Goal: Information Seeking & Learning: Learn about a topic

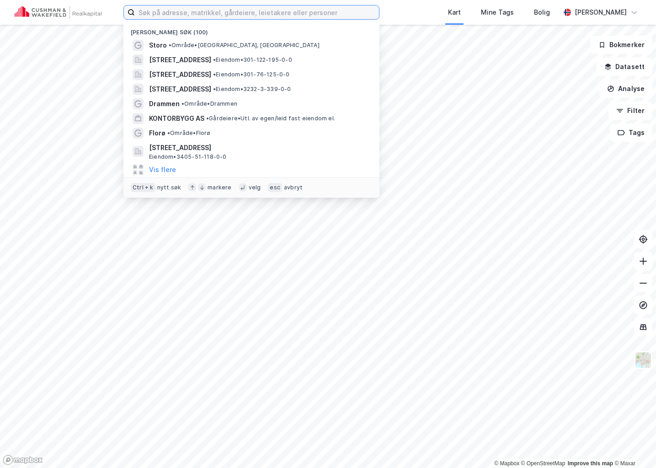
click at [234, 12] on input at bounding box center [257, 12] width 244 height 14
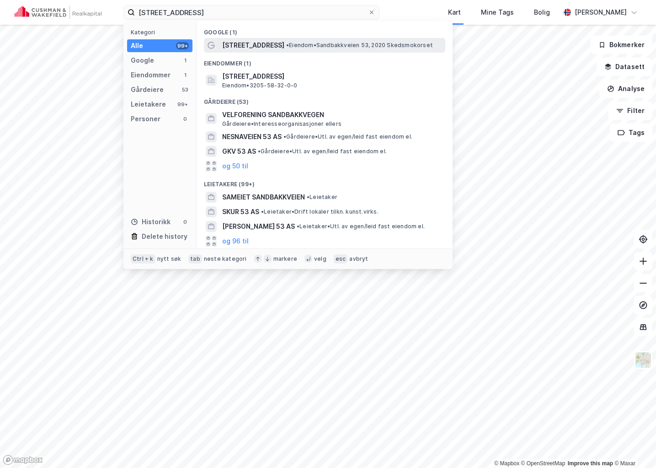
click at [258, 47] on span "[STREET_ADDRESS]" at bounding box center [253, 45] width 62 height 11
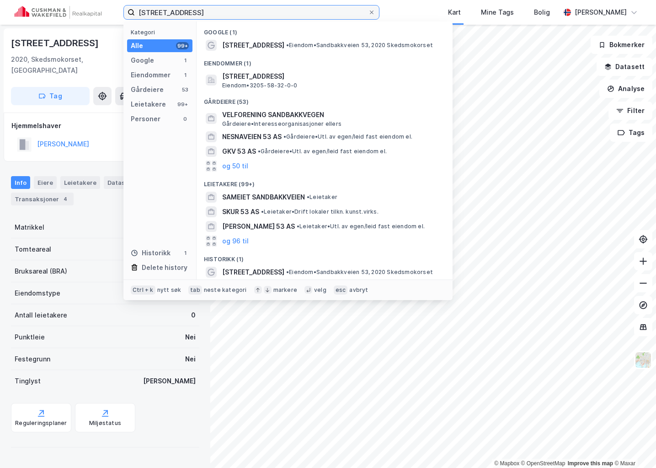
click at [227, 14] on input "[STREET_ADDRESS]" at bounding box center [251, 12] width 233 height 14
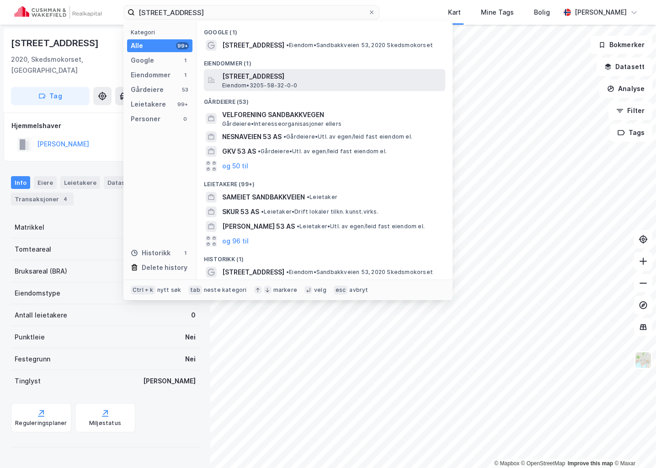
click at [268, 79] on span "[STREET_ADDRESS]" at bounding box center [331, 76] width 219 height 11
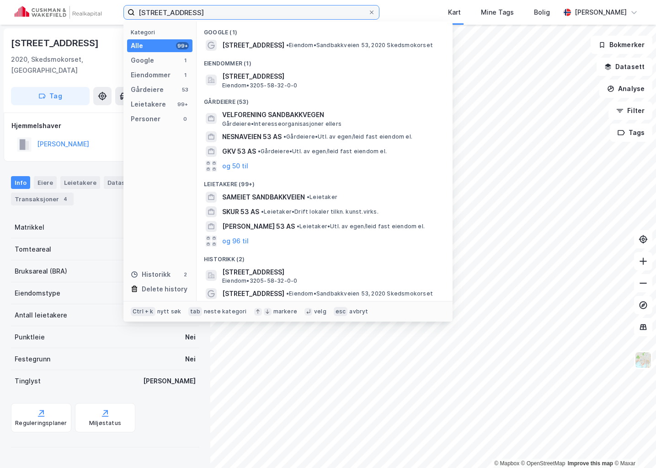
click at [247, 16] on input "[STREET_ADDRESS]" at bounding box center [251, 12] width 233 height 14
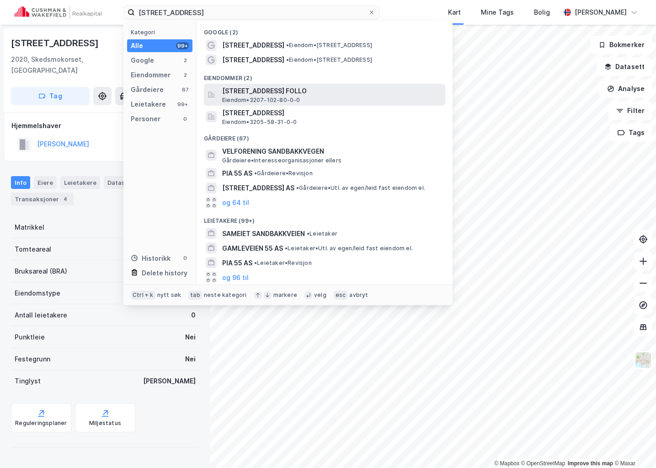
click at [314, 95] on span "[STREET_ADDRESS] FOLLO" at bounding box center [331, 90] width 219 height 11
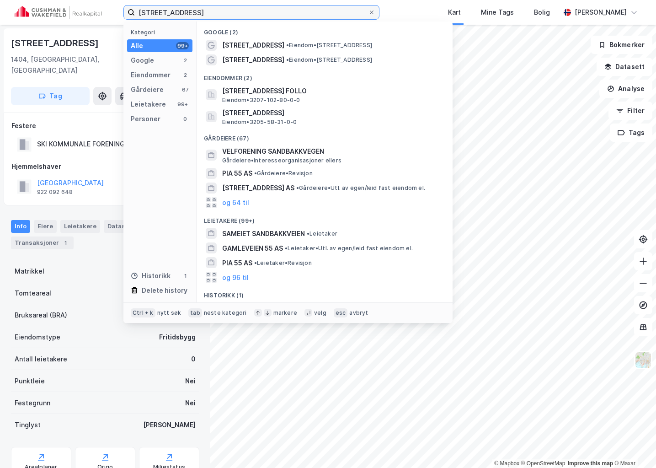
click at [205, 13] on input "[STREET_ADDRESS]" at bounding box center [251, 12] width 233 height 14
click at [170, 14] on input "[STREET_ADDRESS]" at bounding box center [251, 12] width 233 height 14
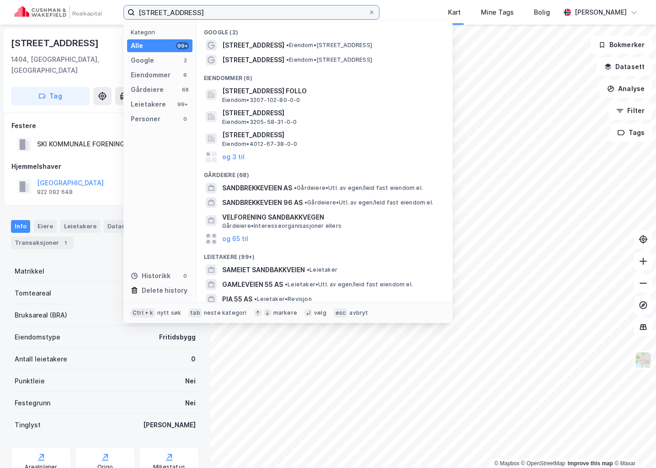
click at [220, 11] on input "[STREET_ADDRESS]" at bounding box center [251, 12] width 233 height 14
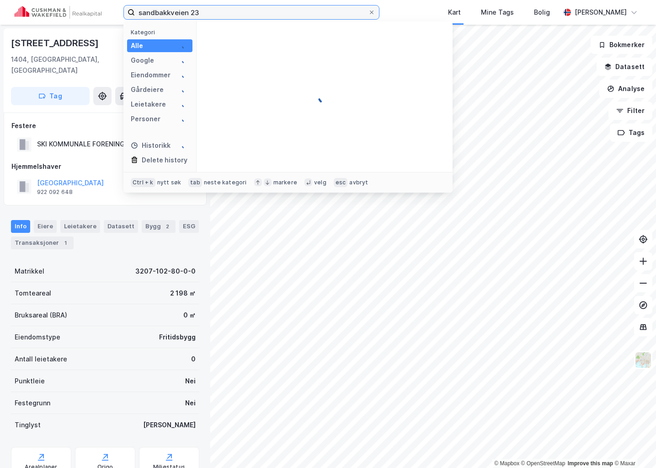
type input "sandbakkveien 23"
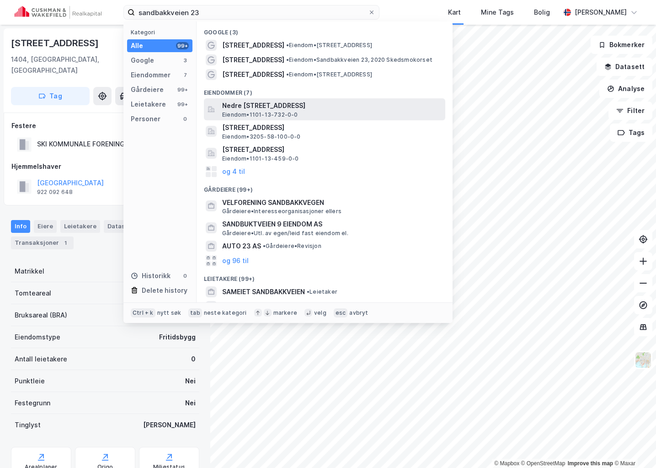
click at [309, 108] on span "Nedre [STREET_ADDRESS]" at bounding box center [331, 105] width 219 height 11
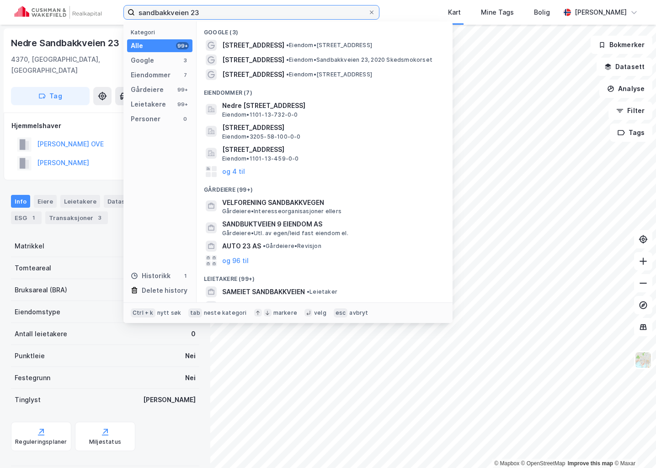
click at [207, 12] on input "sandbakkveien 23" at bounding box center [251, 12] width 233 height 14
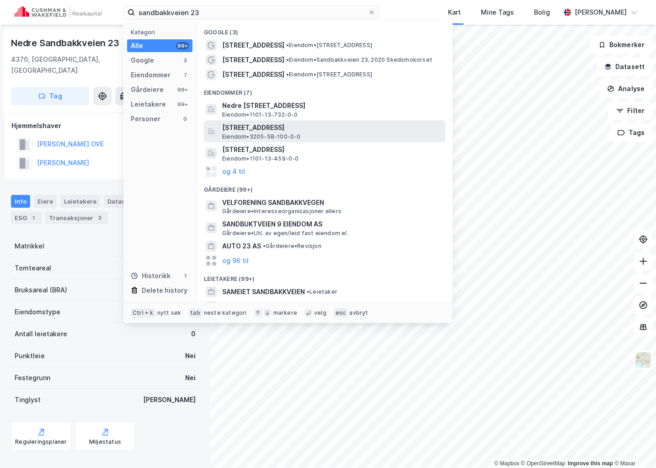
click at [310, 129] on span "[STREET_ADDRESS]" at bounding box center [331, 127] width 219 height 11
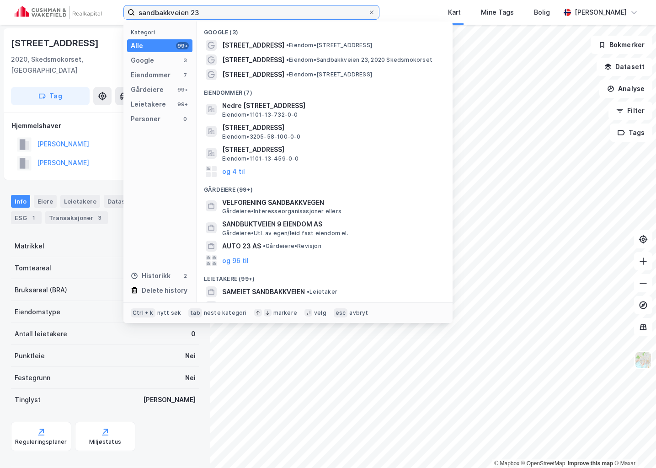
click at [210, 9] on input "sandbakkveien 23" at bounding box center [251, 12] width 233 height 14
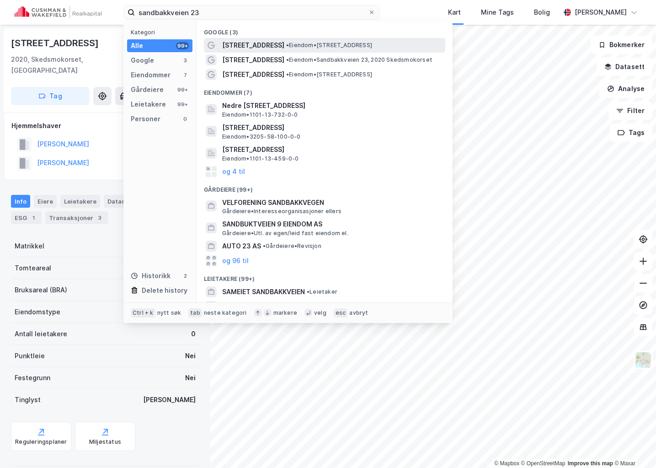
click at [286, 42] on span "•" at bounding box center [287, 45] width 3 height 7
